Goal: Information Seeking & Learning: Learn about a topic

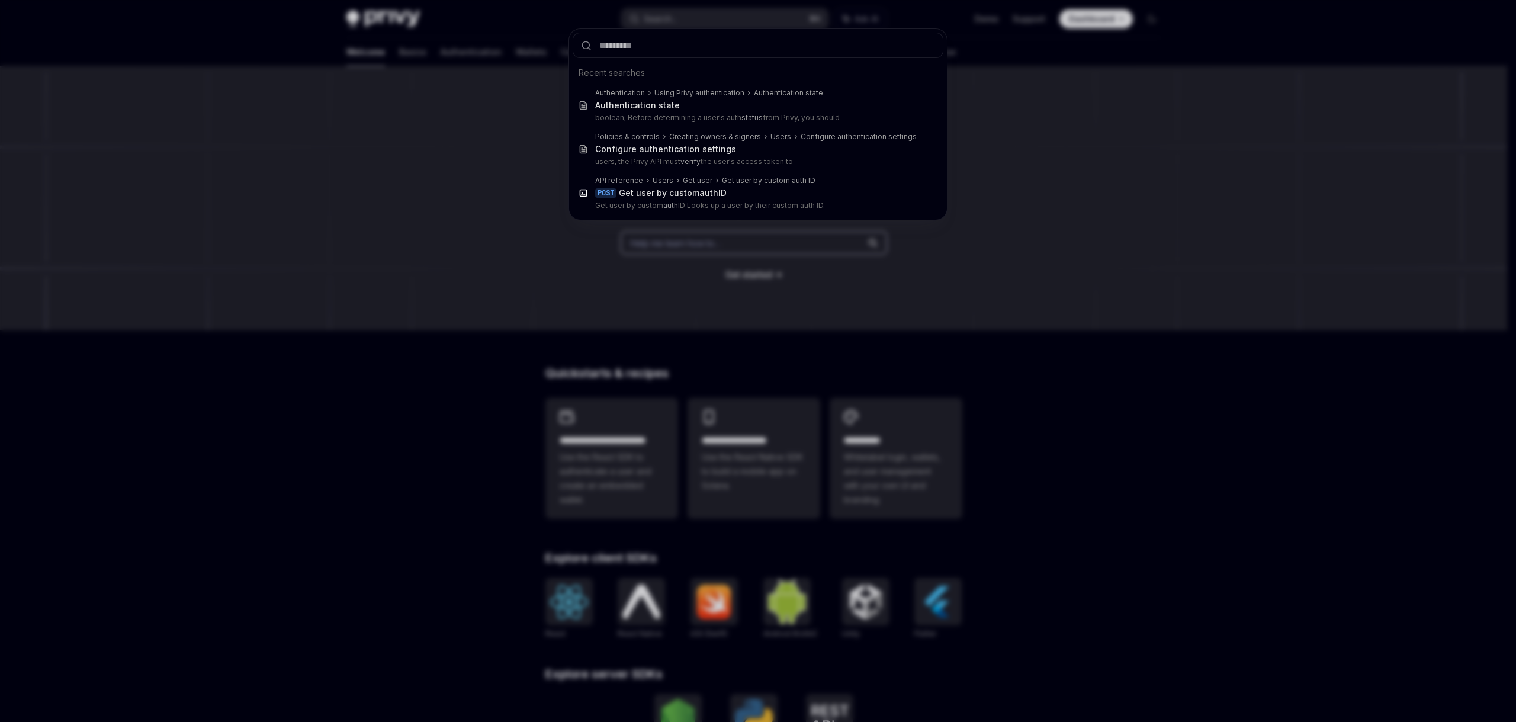
click at [776, 330] on div "Recent searches Authentication Using Privy authentication Authentication state …" at bounding box center [758, 361] width 1516 height 722
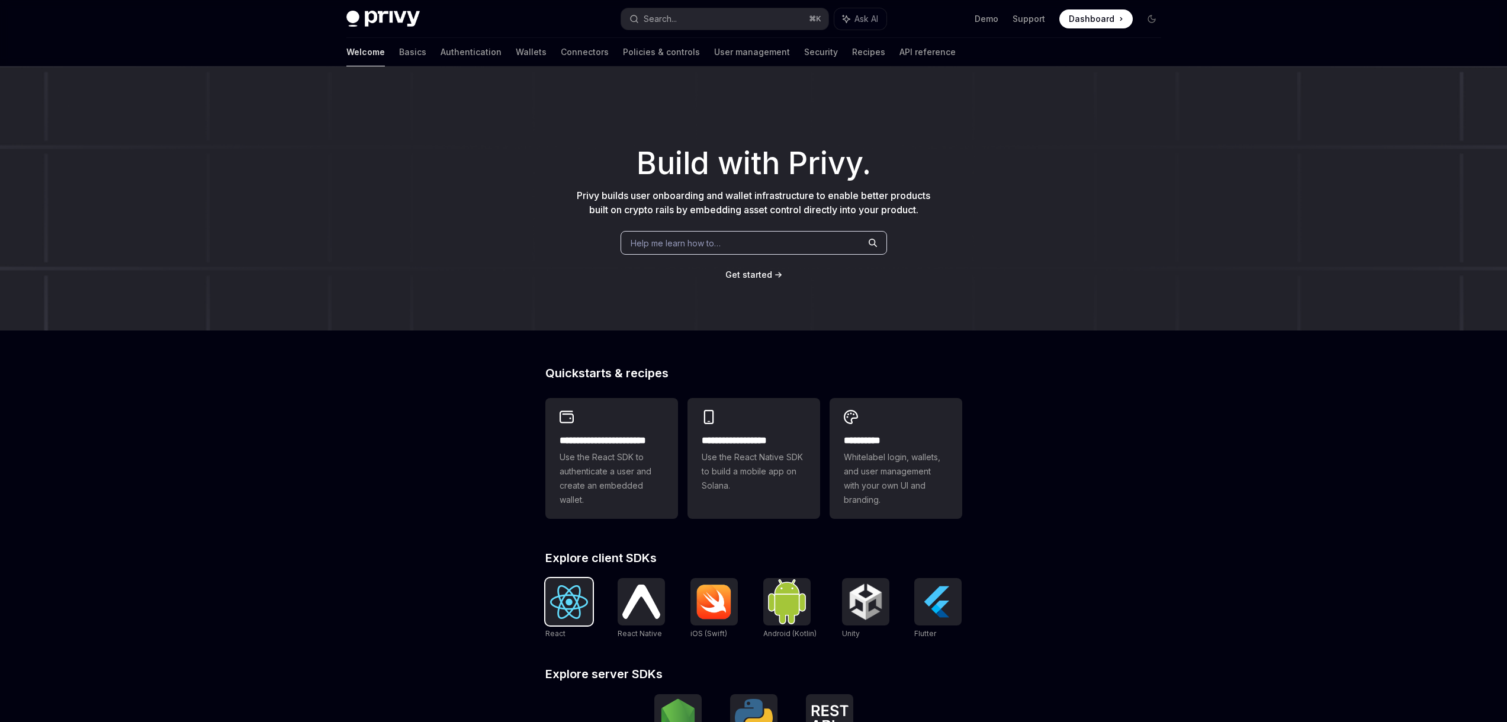
click at [570, 584] on div at bounding box center [569, 601] width 47 height 47
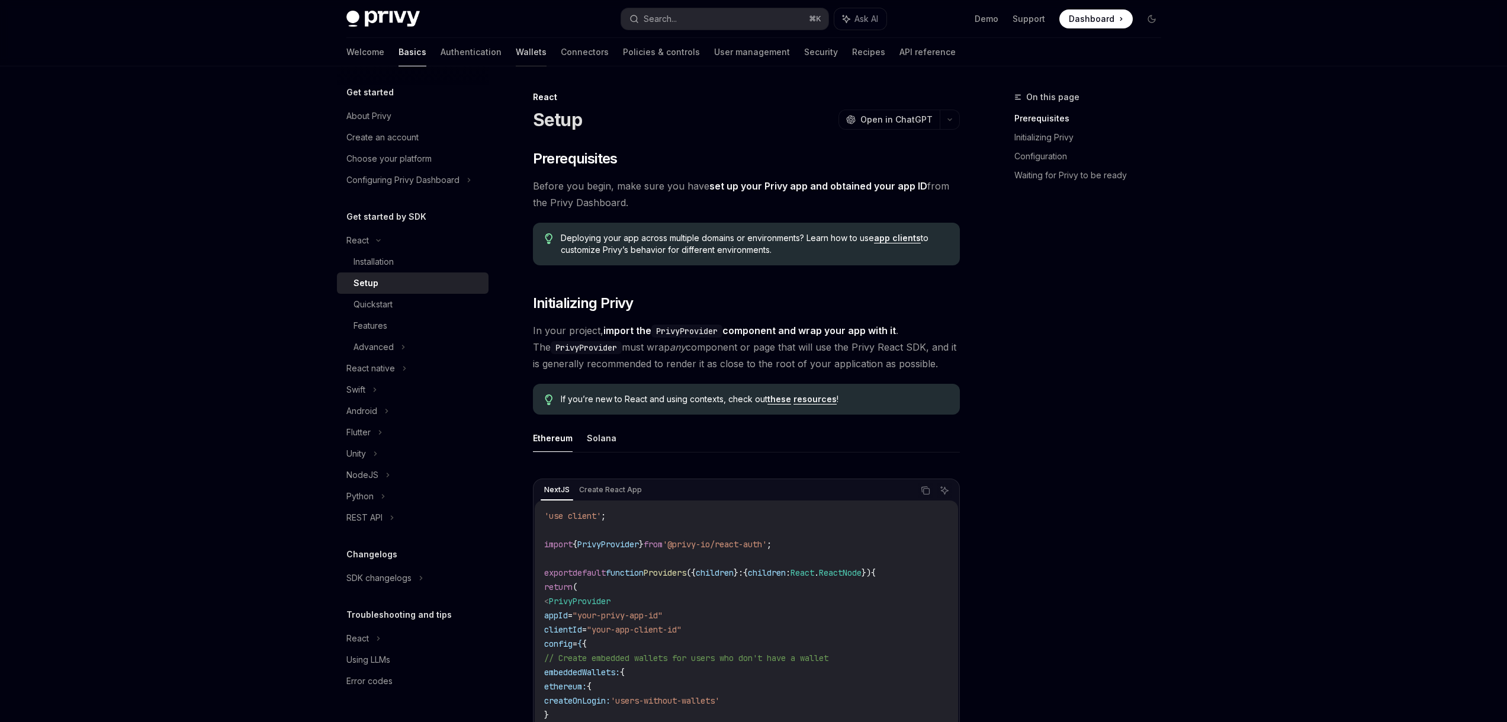
click at [516, 49] on link "Wallets" at bounding box center [531, 52] width 31 height 28
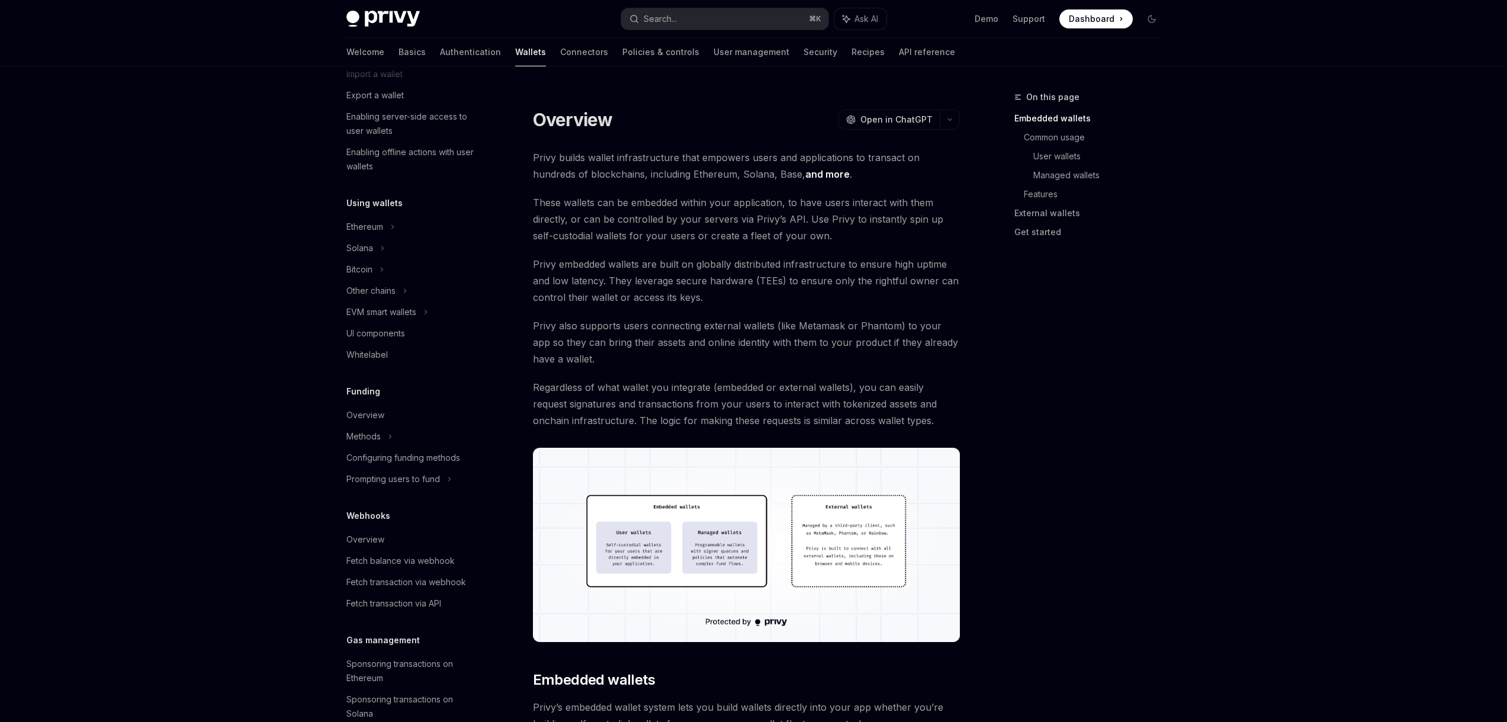
scroll to position [249, 0]
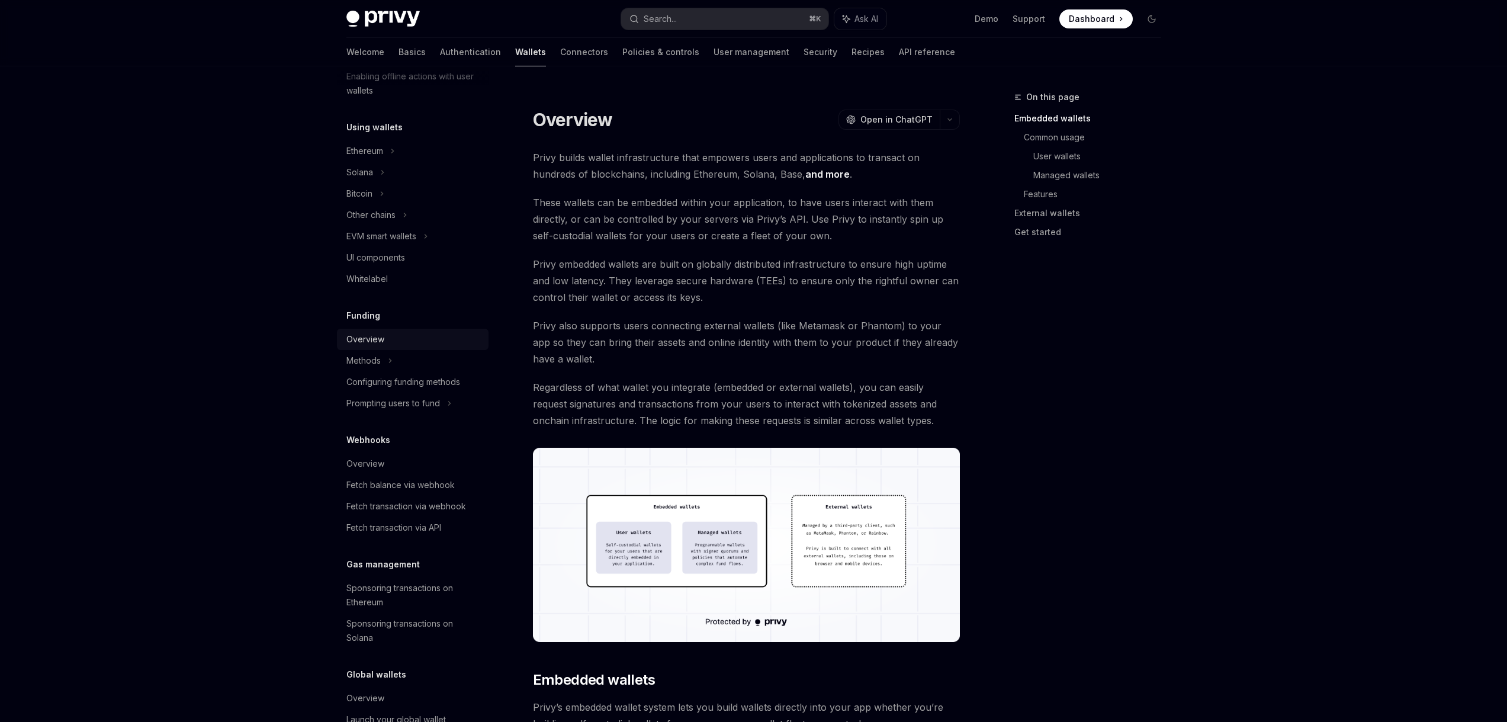
click at [371, 335] on div "Overview" at bounding box center [365, 339] width 38 height 14
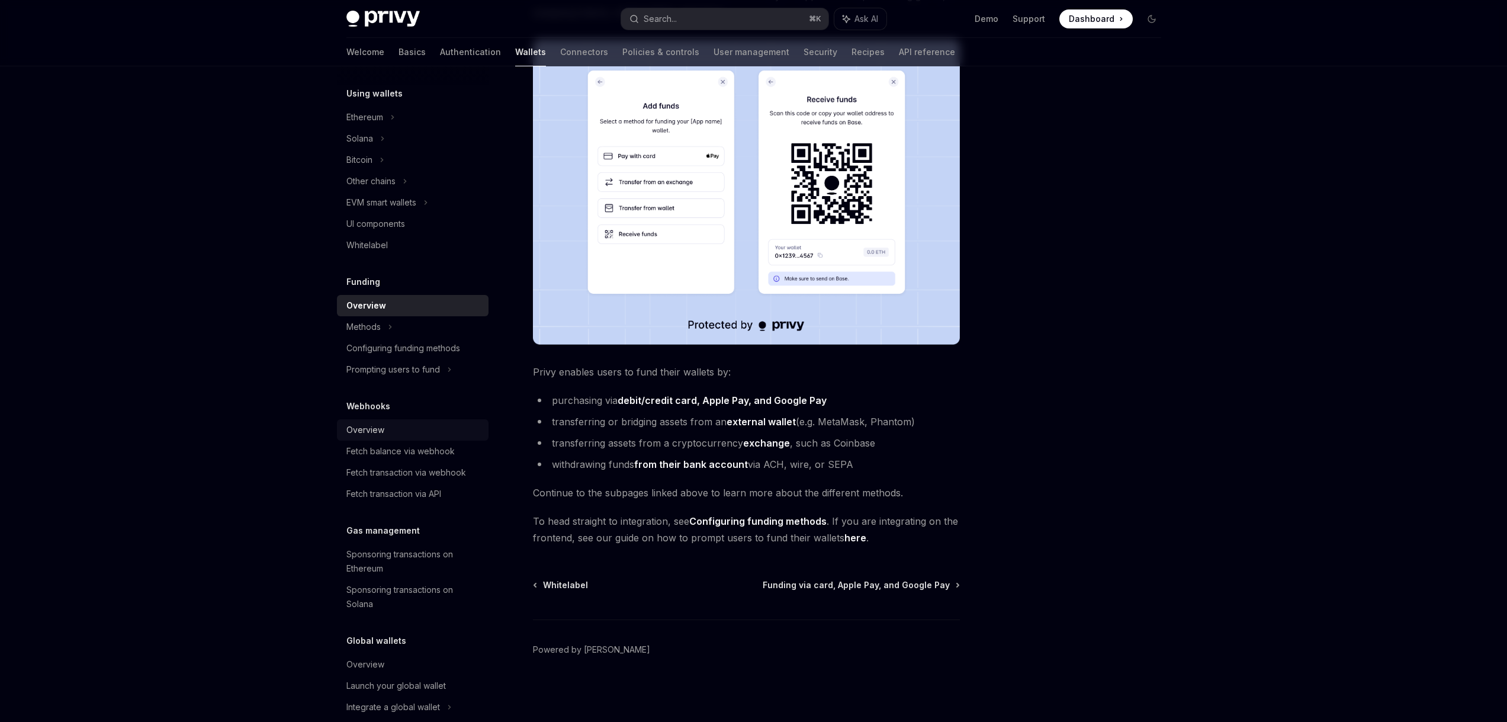
scroll to position [303, 0]
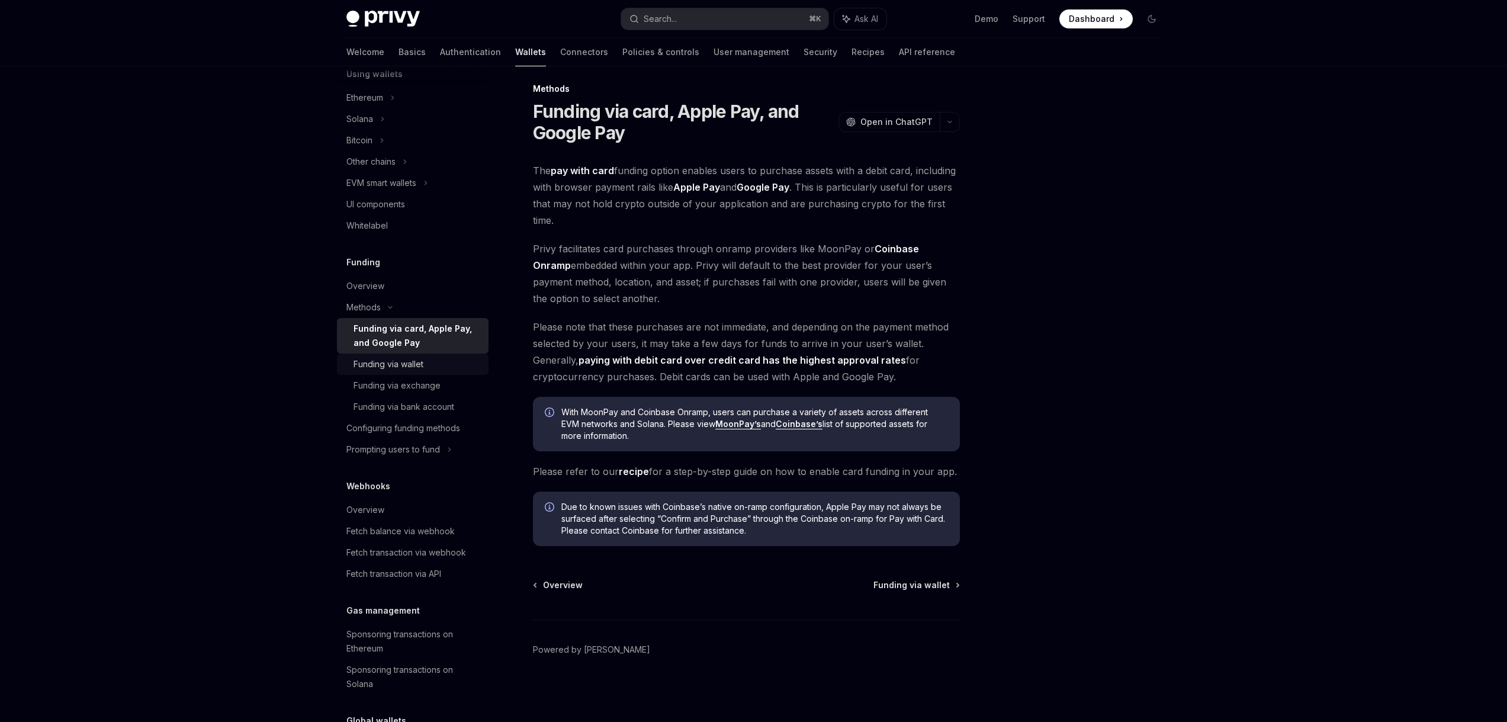
click at [391, 365] on div "Funding via wallet" at bounding box center [389, 364] width 70 height 14
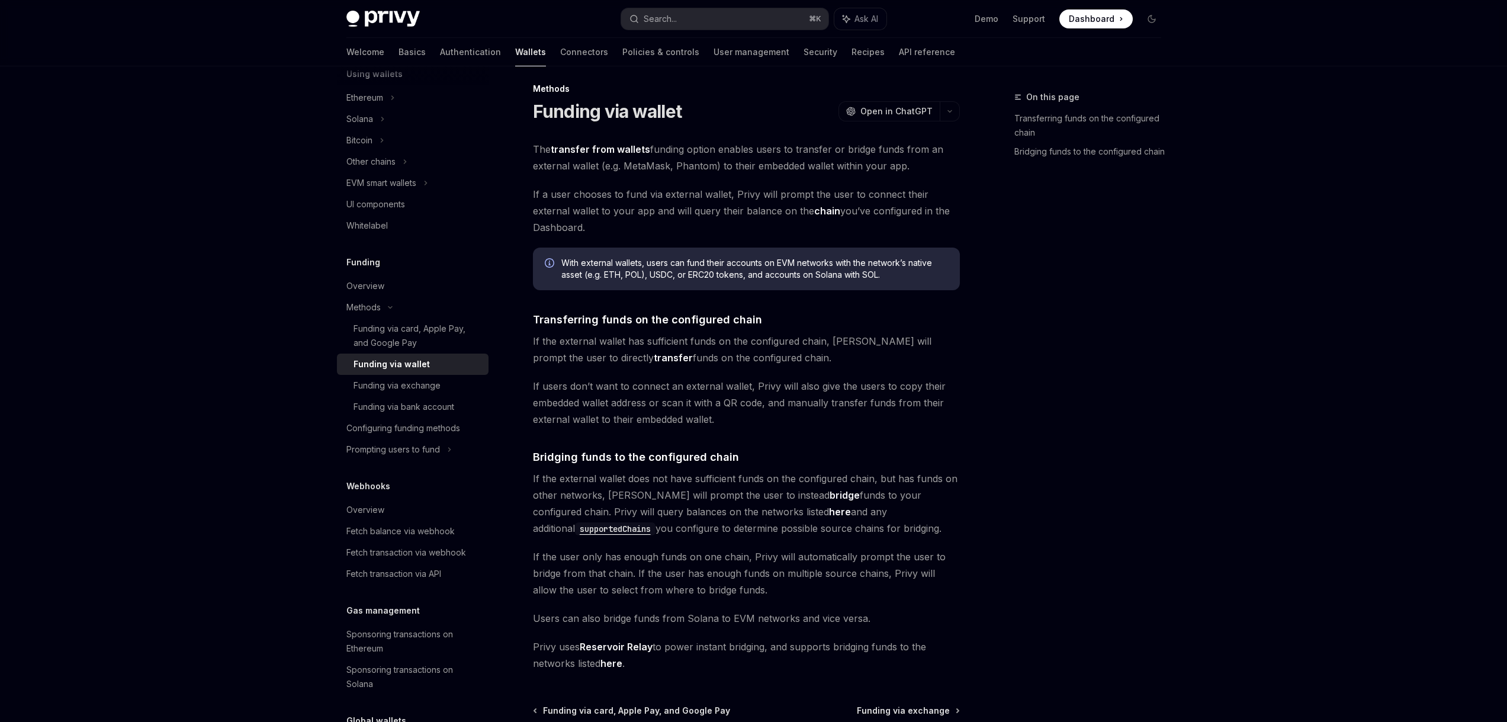
type textarea "*"
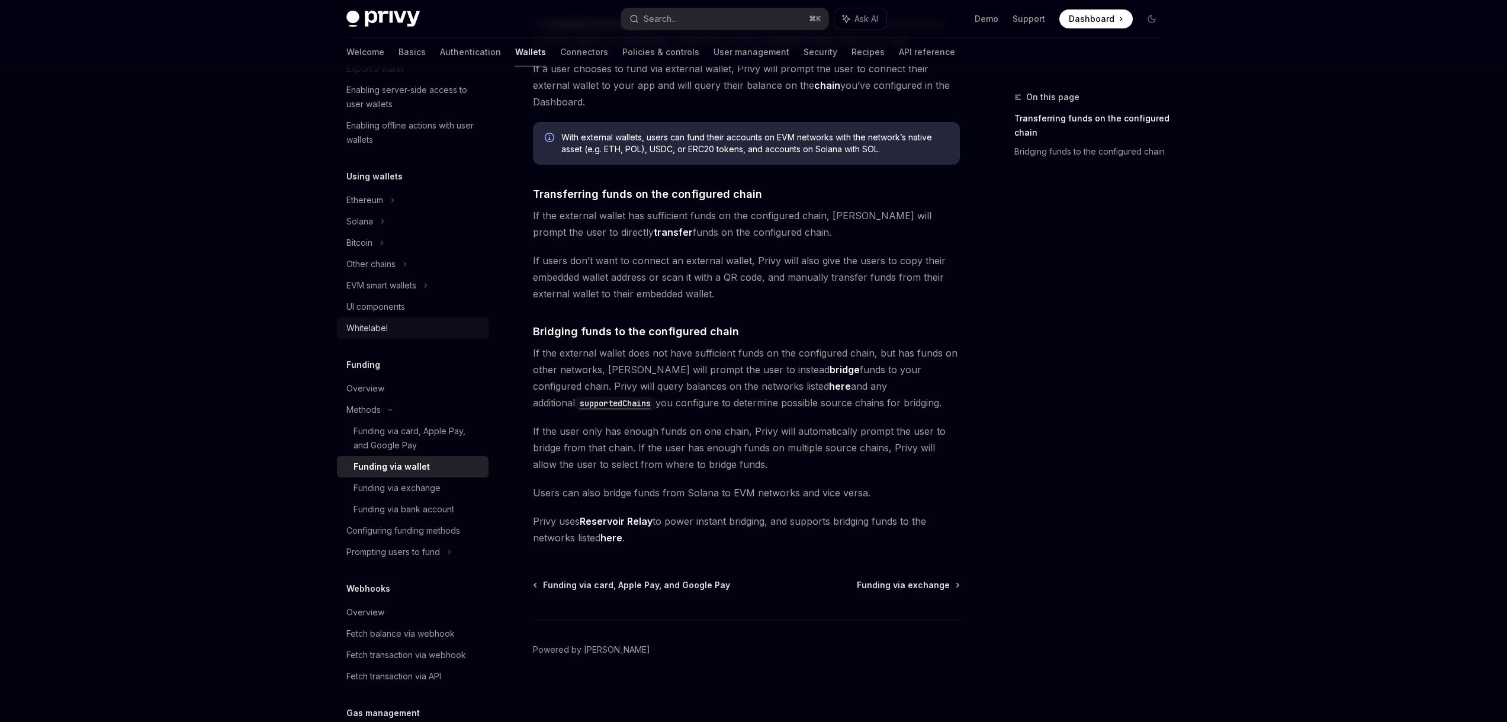
scroll to position [198, 0]
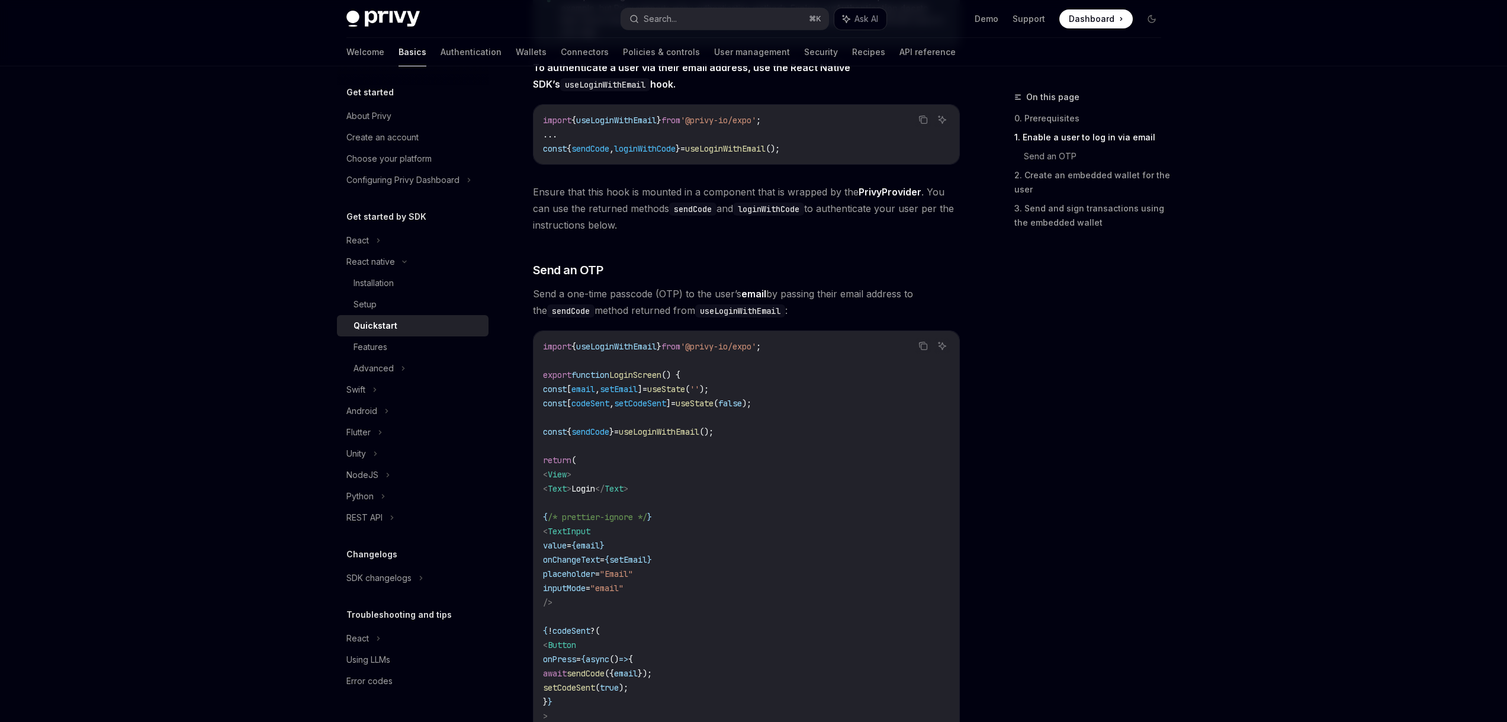
scroll to position [307, 0]
